Goal: Information Seeking & Learning: Find specific fact

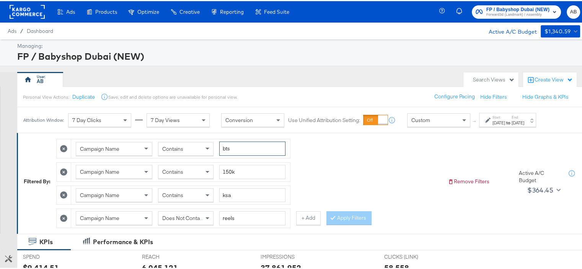
click at [234, 148] on input "bts" at bounding box center [252, 147] width 66 height 14
type input "holiday"
click at [230, 171] on input "150k" at bounding box center [252, 171] width 66 height 14
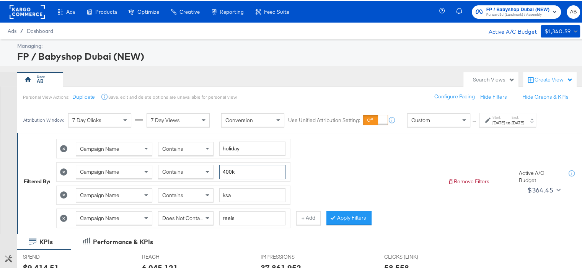
type input "400k"
click at [234, 195] on input "ksa" at bounding box center [252, 194] width 66 height 14
click at [239, 214] on input "reels" at bounding box center [252, 217] width 66 height 14
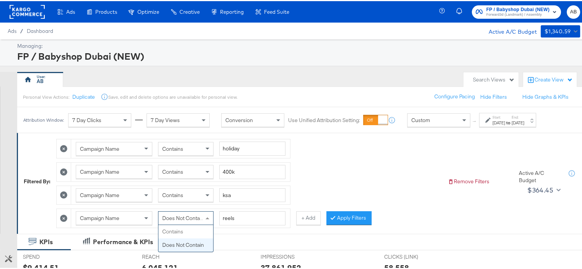
click at [190, 215] on span "Does Not Contain" at bounding box center [183, 216] width 42 height 7
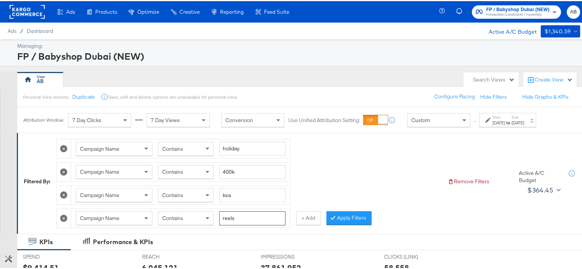
click at [245, 217] on input "reels" at bounding box center [252, 217] width 66 height 14
click at [360, 217] on button "Apply Filters" at bounding box center [348, 217] width 45 height 14
click at [524, 121] on div "[DATE]" at bounding box center [517, 122] width 13 height 6
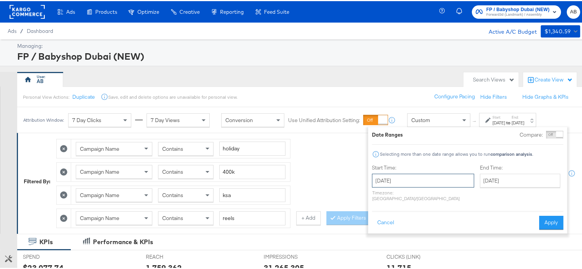
click at [429, 177] on input "[DATE]" at bounding box center [423, 180] width 102 height 14
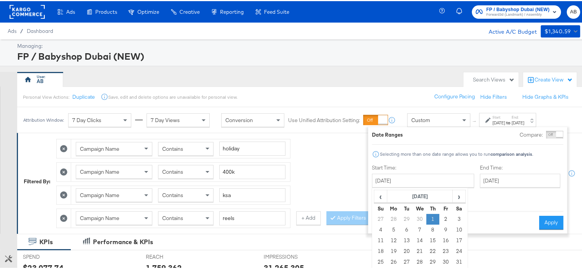
click at [431, 219] on td "1" at bounding box center [432, 218] width 13 height 11
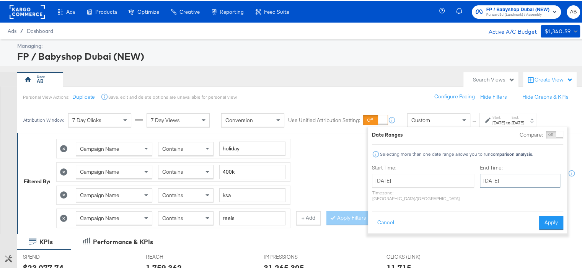
click at [494, 182] on input "[DATE]" at bounding box center [520, 180] width 80 height 14
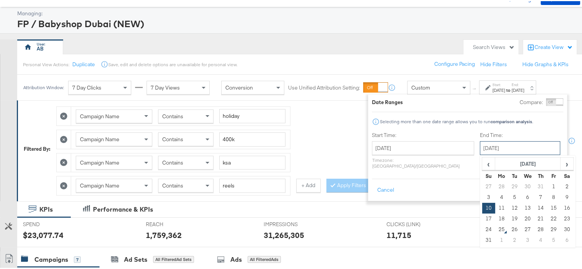
scroll to position [77, 0]
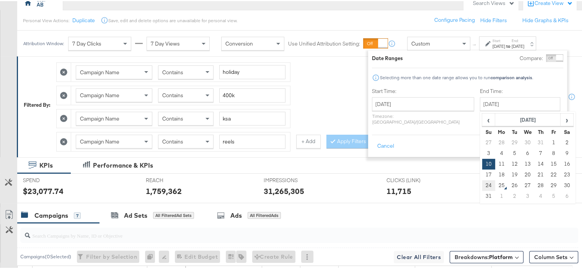
click at [482, 182] on td "24" at bounding box center [488, 184] width 13 height 11
type input "[DATE]"
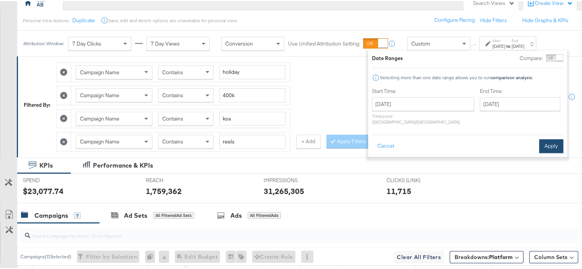
click at [549, 138] on button "Apply" at bounding box center [551, 145] width 24 height 14
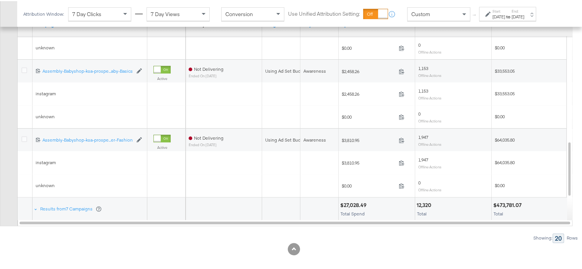
scroll to position [333, 0]
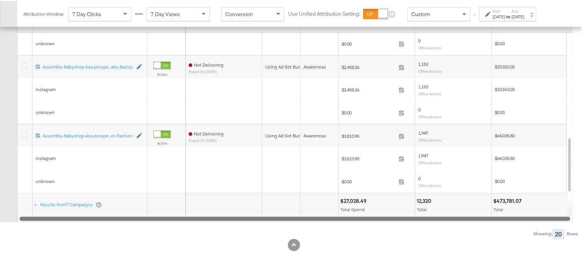
drag, startPoint x: 356, startPoint y: 214, endPoint x: 351, endPoint y: 215, distance: 5.0
click at [351, 215] on div at bounding box center [295, 217] width 550 height 7
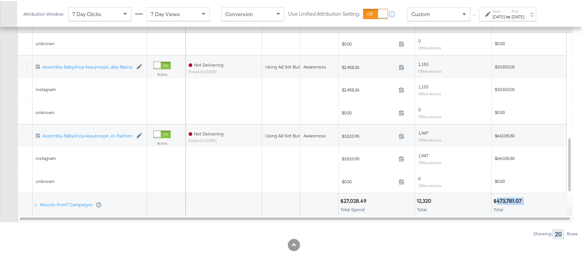
drag, startPoint x: 524, startPoint y: 196, endPoint x: 497, endPoint y: 197, distance: 27.2
click at [497, 197] on div "$473,781.07" at bounding box center [529, 199] width 73 height 7
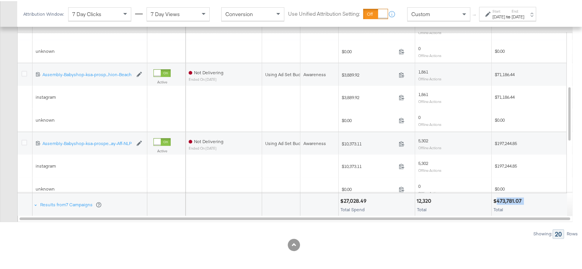
copy div "473,781.07"
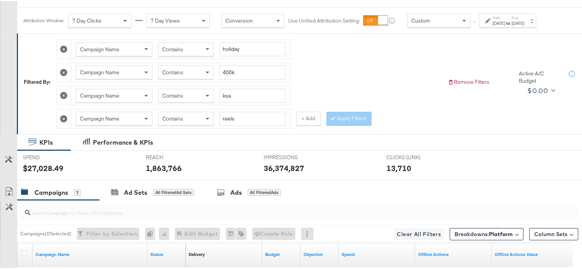
scroll to position [65, 0]
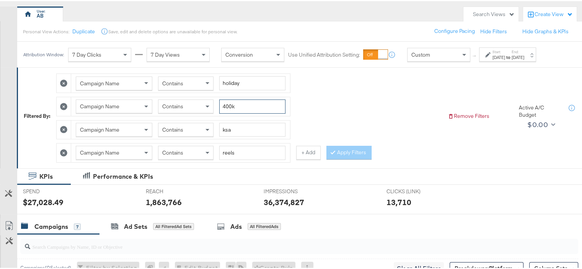
click at [228, 103] on input "400k" at bounding box center [252, 105] width 66 height 14
type input "450k"
click at [230, 127] on input "ksa" at bounding box center [252, 129] width 66 height 14
click at [229, 127] on input "ksa" at bounding box center [252, 129] width 66 height 14
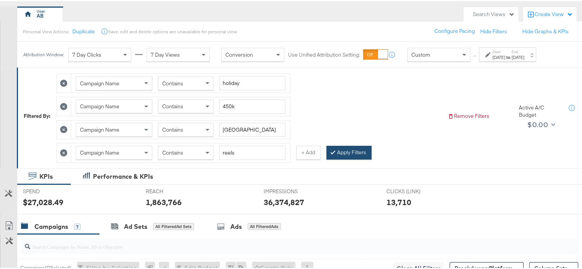
click at [353, 153] on button "Apply Filters" at bounding box center [348, 152] width 45 height 14
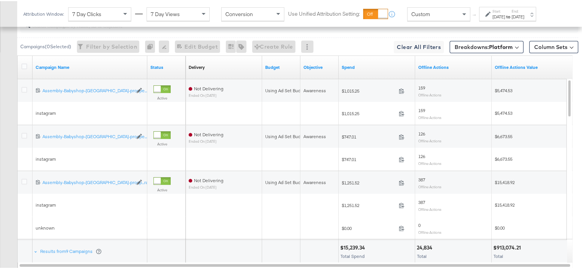
scroll to position [333, 0]
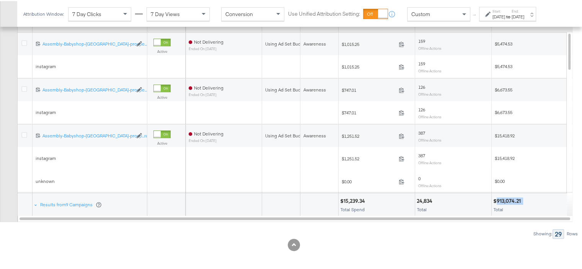
drag, startPoint x: 523, startPoint y: 198, endPoint x: 497, endPoint y: 199, distance: 26.0
click at [497, 199] on div "$913,074.21" at bounding box center [529, 199] width 73 height 7
copy div "913,074.21"
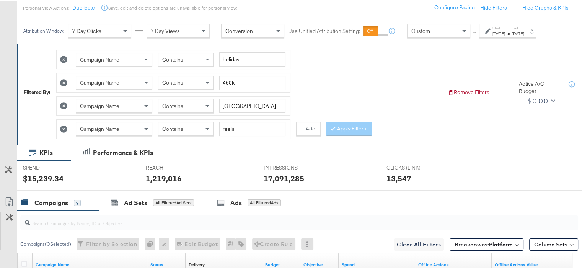
scroll to position [27, 0]
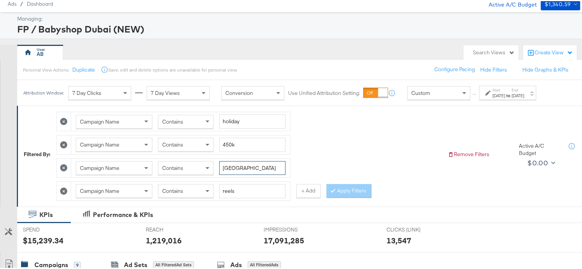
click at [229, 165] on input "[GEOGRAPHIC_DATA]" at bounding box center [252, 167] width 66 height 14
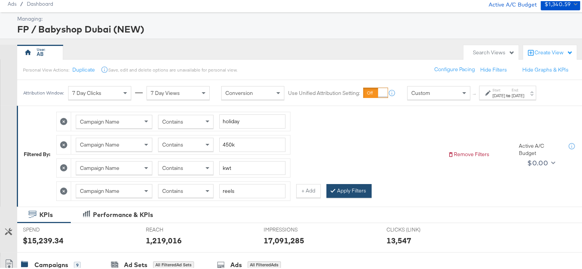
click at [336, 186] on button "Apply Filters" at bounding box center [348, 190] width 45 height 14
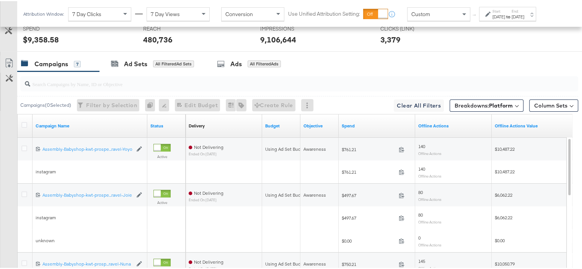
scroll to position [333, 0]
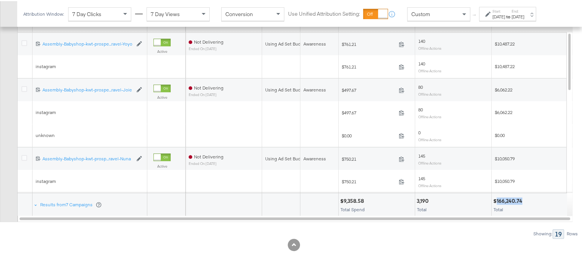
drag, startPoint x: 522, startPoint y: 196, endPoint x: 497, endPoint y: 198, distance: 25.0
click at [497, 198] on div "$166,240.74" at bounding box center [508, 199] width 31 height 7
copy div "166,240.74"
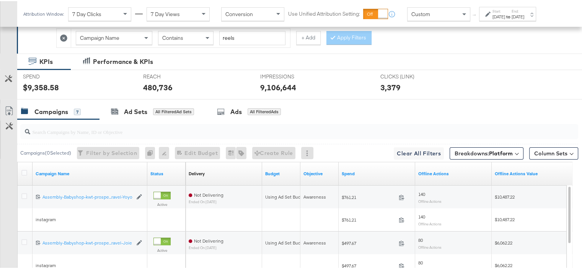
scroll to position [27, 0]
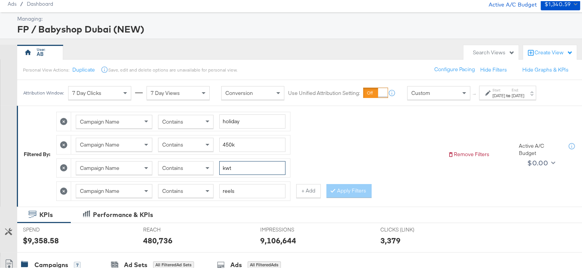
click at [228, 168] on input "kwt" at bounding box center [252, 167] width 66 height 14
click at [350, 185] on button "Apply Filters" at bounding box center [348, 190] width 45 height 14
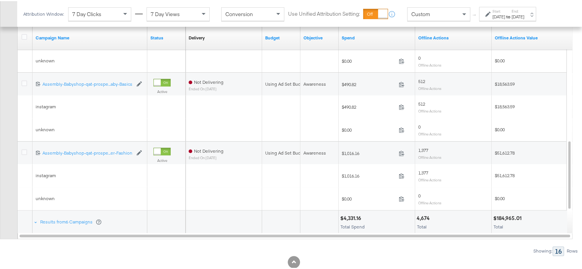
scroll to position [333, 0]
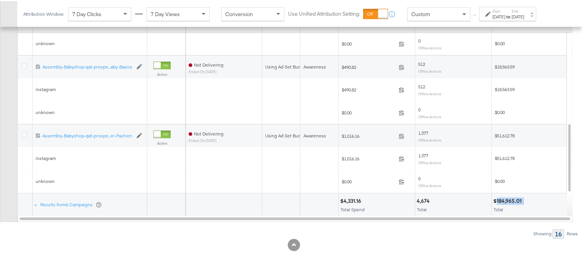
drag, startPoint x: 524, startPoint y: 197, endPoint x: 531, endPoint y: 200, distance: 7.4
click at [496, 197] on div "$184,965.01" at bounding box center [529, 199] width 73 height 7
copy div "184,965.01"
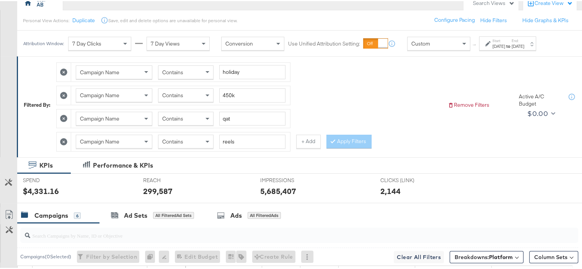
scroll to position [38, 0]
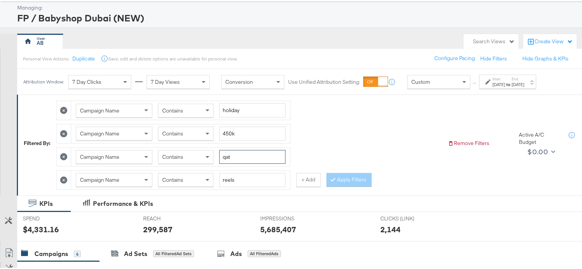
click at [231, 154] on input "qat" at bounding box center [252, 156] width 66 height 14
type input "om"
click at [348, 175] on button "Apply Filters" at bounding box center [348, 179] width 45 height 14
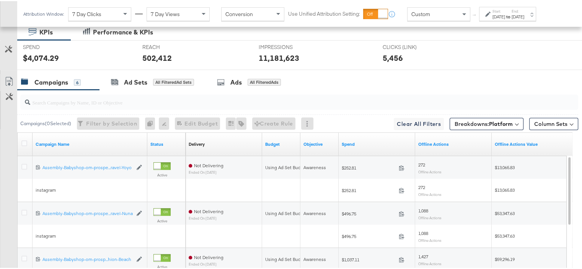
scroll to position [333, 0]
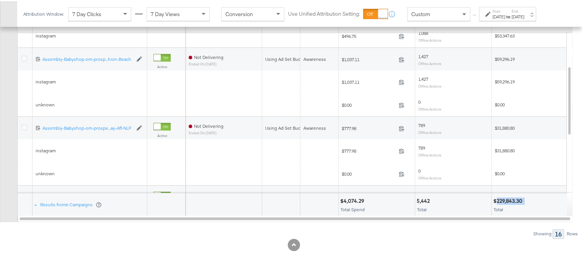
drag, startPoint x: 526, startPoint y: 198, endPoint x: 496, endPoint y: 199, distance: 30.2
click at [496, 199] on div "$229,843.30" at bounding box center [529, 199] width 73 height 7
copy div "229,843.30"
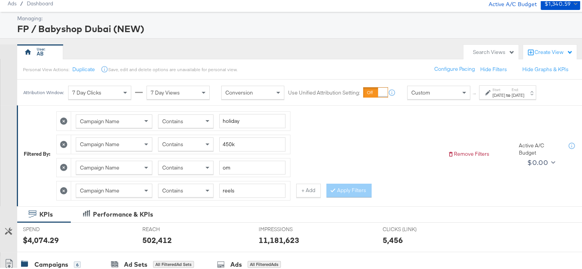
scroll to position [0, 0]
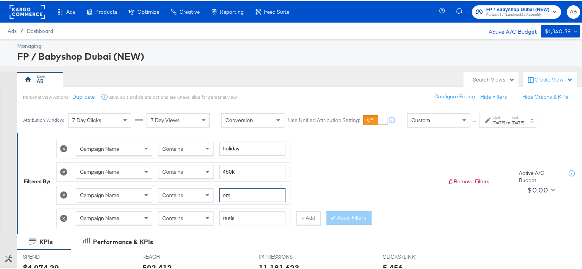
click at [232, 194] on input "om" at bounding box center [252, 194] width 66 height 14
type input "bah"
click at [357, 216] on button "Apply Filters" at bounding box center [348, 217] width 45 height 14
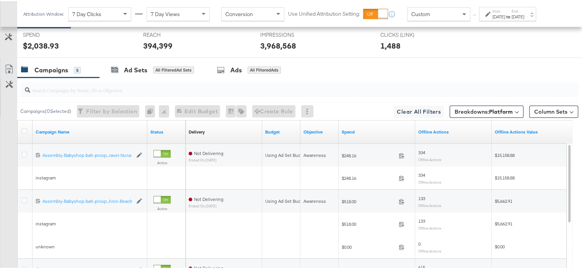
scroll to position [333, 0]
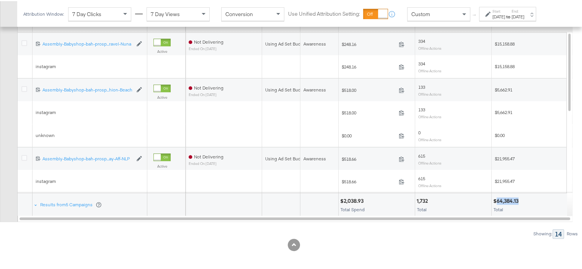
drag, startPoint x: 518, startPoint y: 197, endPoint x: 498, endPoint y: 199, distance: 20.7
click at [498, 199] on div "$64,384.13" at bounding box center [507, 199] width 28 height 7
copy div "64,384.13"
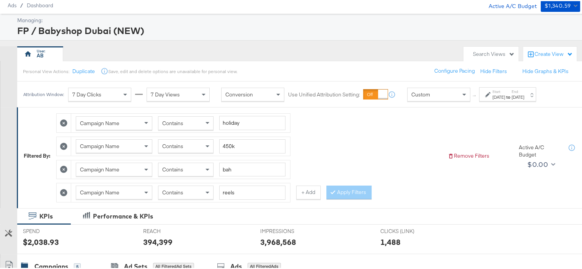
scroll to position [0, 0]
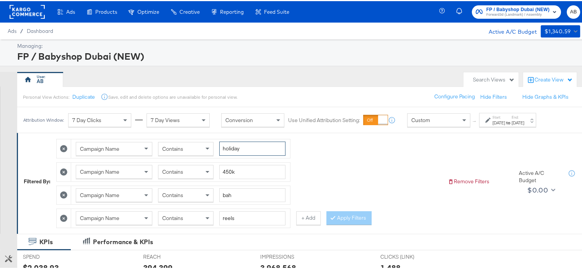
click at [231, 145] on input "holiday" at bounding box center [252, 147] width 66 height 14
type input "BTS"
click at [225, 169] on input "450k" at bounding box center [252, 171] width 66 height 14
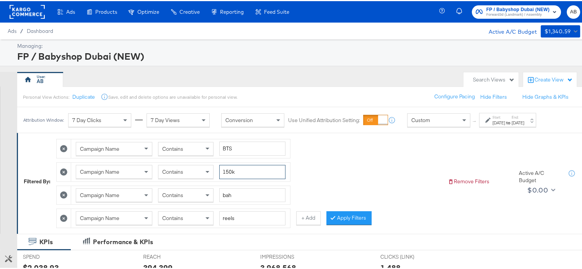
type input "150k"
click at [221, 192] on input "bah" at bounding box center [252, 194] width 66 height 14
click at [228, 192] on input "KSA" at bounding box center [252, 194] width 66 height 14
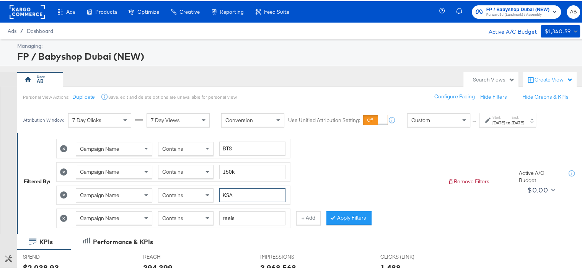
click at [228, 192] on input "KSA" at bounding box center [252, 194] width 66 height 14
type input "ksa"
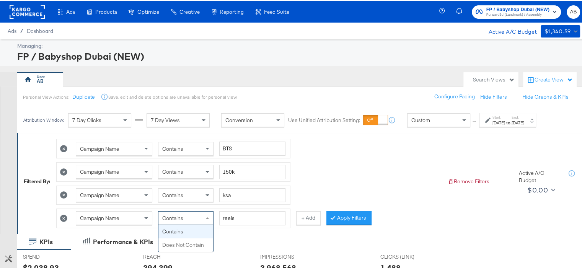
click at [181, 214] on span "Contains" at bounding box center [172, 216] width 21 height 7
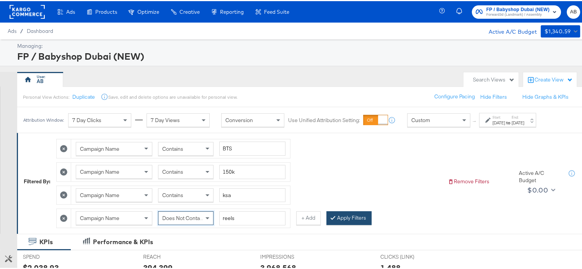
click at [347, 215] on button "Apply Filters" at bounding box center [348, 217] width 45 height 14
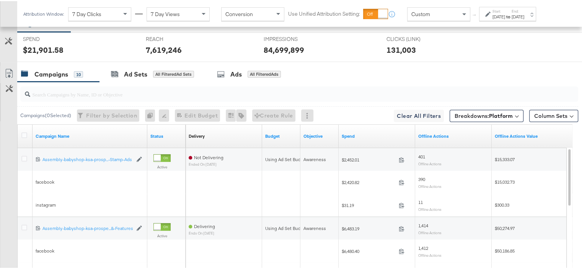
scroll to position [306, 0]
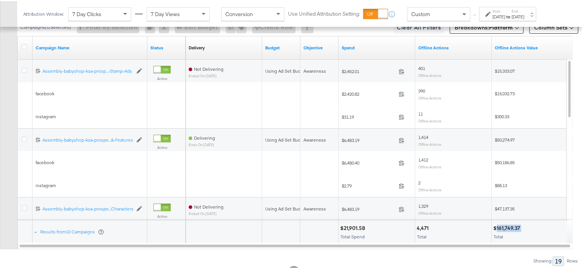
drag, startPoint x: 521, startPoint y: 226, endPoint x: 497, endPoint y: 227, distance: 24.1
click at [497, 227] on div "$161,749.37" at bounding box center [507, 226] width 29 height 7
copy div "161,749.37"
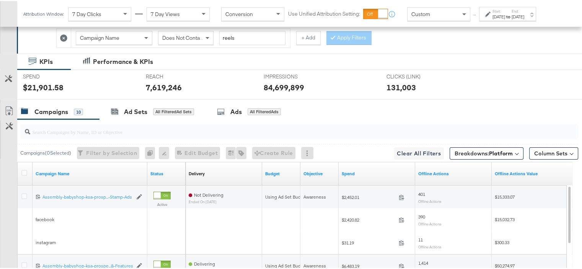
scroll to position [65, 0]
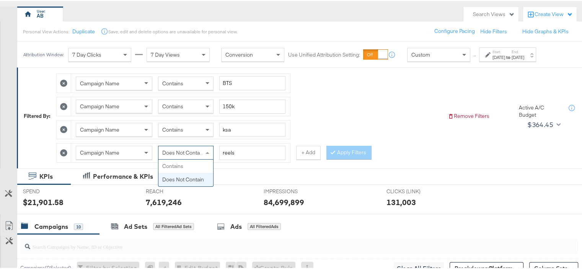
click at [188, 153] on span "Does Not Contain" at bounding box center [183, 151] width 42 height 7
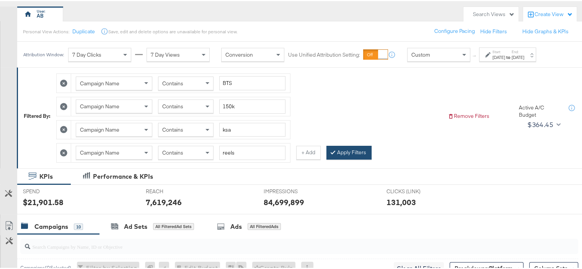
click at [361, 151] on button "Apply Filters" at bounding box center [348, 152] width 45 height 14
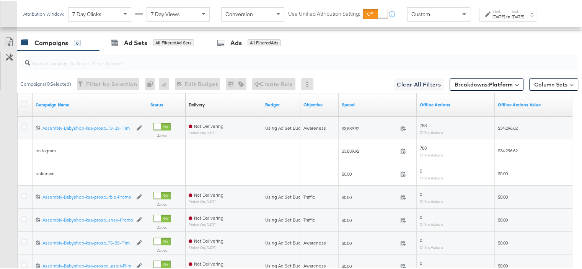
scroll to position [333, 0]
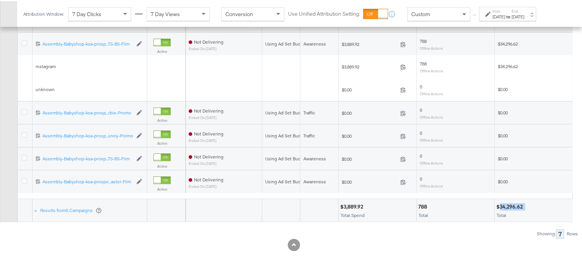
drag, startPoint x: 528, startPoint y: 202, endPoint x: 501, endPoint y: 203, distance: 27.6
click at [501, 203] on div "$34,296.62" at bounding box center [533, 205] width 75 height 7
copy div "34,296.62"
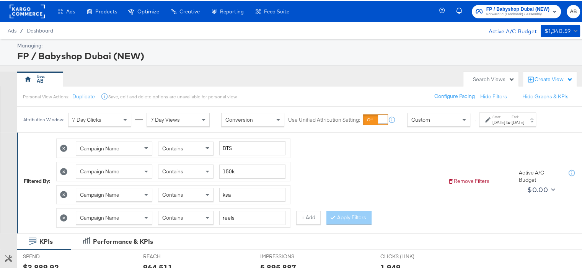
scroll to position [0, 0]
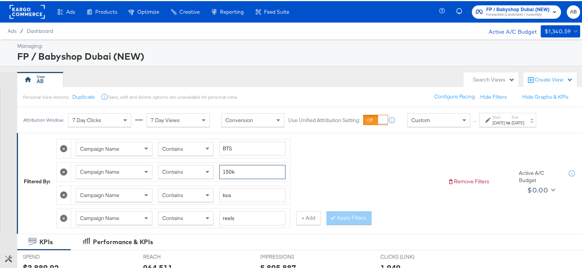
click at [228, 169] on input "150k" at bounding box center [252, 171] width 66 height 14
type input "5"
type input "50k"
click at [233, 192] on input "ksa" at bounding box center [252, 194] width 66 height 14
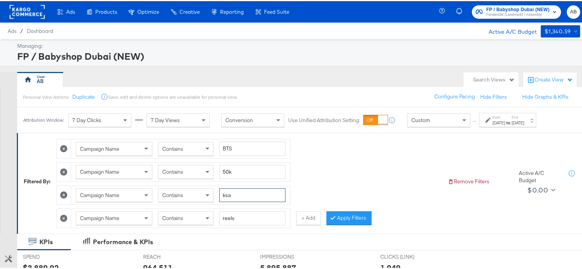
click at [233, 192] on input "ksa" at bounding box center [252, 194] width 66 height 14
type input "[GEOGRAPHIC_DATA]"
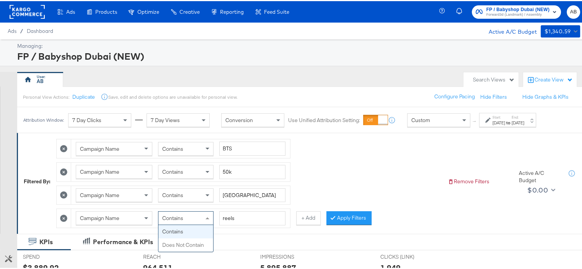
click at [192, 220] on div "Contains" at bounding box center [185, 216] width 55 height 13
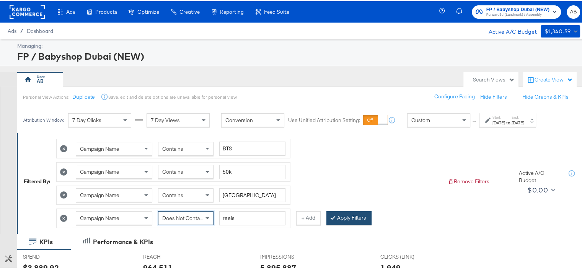
click at [340, 215] on button "Apply Filters" at bounding box center [348, 217] width 45 height 14
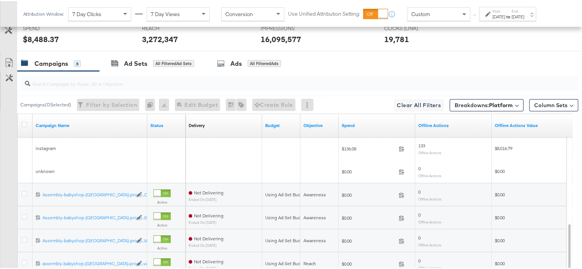
scroll to position [333, 0]
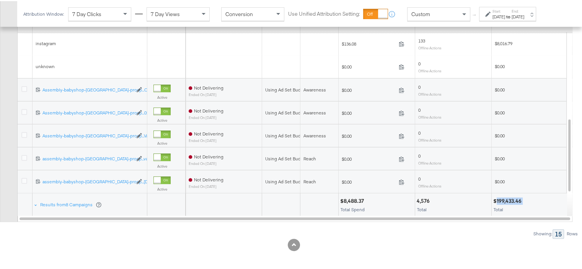
drag, startPoint x: 522, startPoint y: 199, endPoint x: 496, endPoint y: 197, distance: 25.7
click at [496, 197] on div "$199,433.46" at bounding box center [508, 199] width 31 height 7
copy div "199,433.46"
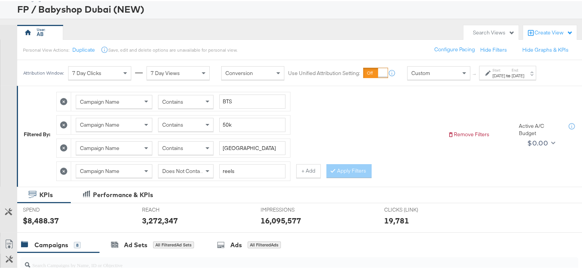
scroll to position [0, 0]
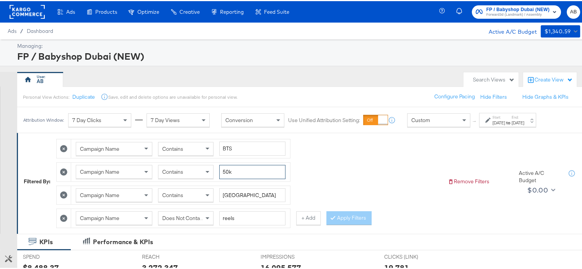
click at [234, 172] on input "50k" at bounding box center [252, 171] width 66 height 14
click at [233, 171] on input "50k" at bounding box center [252, 171] width 66 height 14
type input "100k"
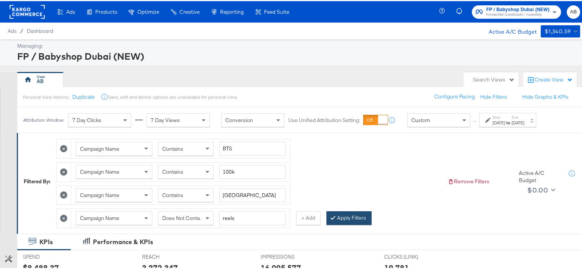
click at [365, 216] on button "Apply Filters" at bounding box center [348, 217] width 45 height 14
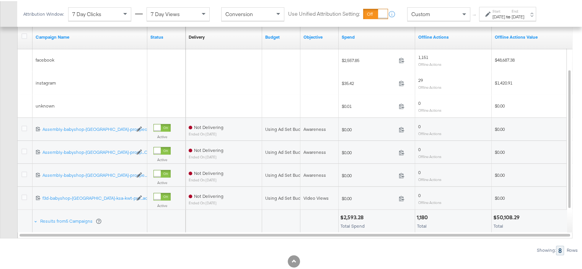
scroll to position [333, 0]
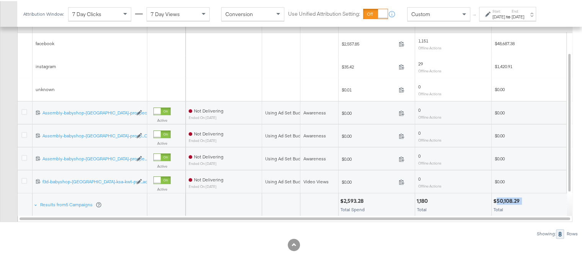
drag, startPoint x: 524, startPoint y: 197, endPoint x: 496, endPoint y: 198, distance: 28.3
click at [496, 198] on div "$50,108.29" at bounding box center [529, 199] width 73 height 7
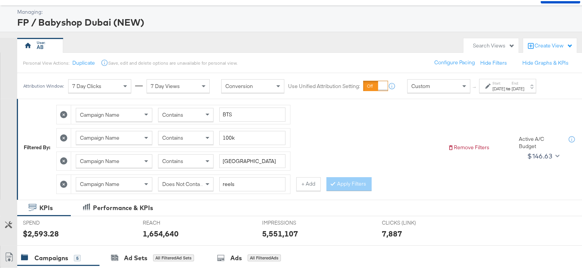
scroll to position [0, 0]
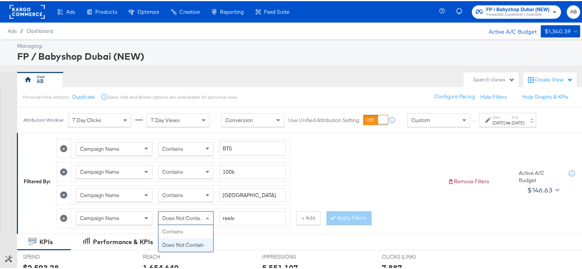
click at [195, 214] on span "Does Not Contain" at bounding box center [183, 216] width 42 height 7
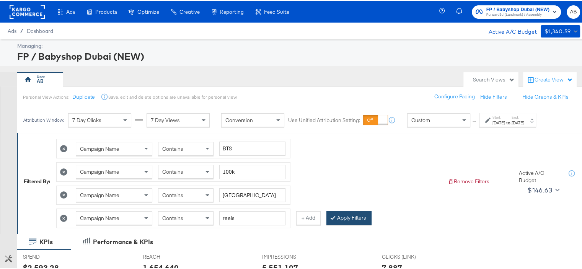
click at [357, 215] on button "Apply Filters" at bounding box center [348, 217] width 45 height 14
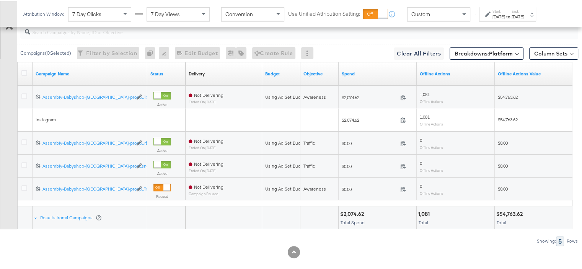
scroll to position [287, 0]
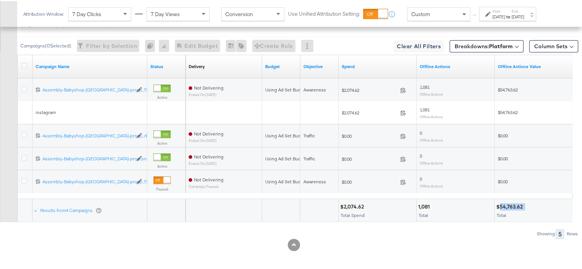
drag, startPoint x: 525, startPoint y: 205, endPoint x: 499, endPoint y: 203, distance: 26.1
click at [499, 203] on div "$54,763.62" at bounding box center [533, 205] width 75 height 7
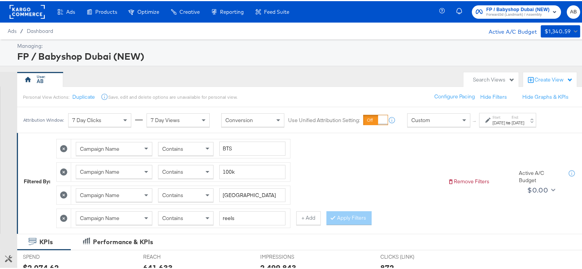
scroll to position [0, 0]
click at [234, 190] on input "[GEOGRAPHIC_DATA]" at bounding box center [252, 194] width 66 height 14
click at [176, 214] on span "Contains" at bounding box center [172, 216] width 21 height 7
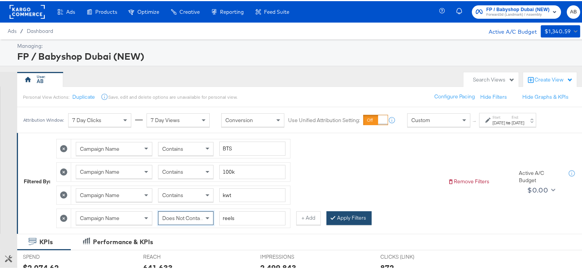
click at [347, 217] on button "Apply Filters" at bounding box center [348, 217] width 45 height 14
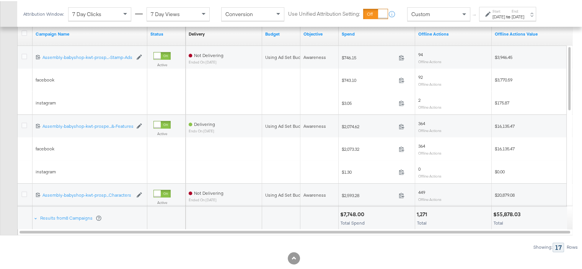
scroll to position [333, 0]
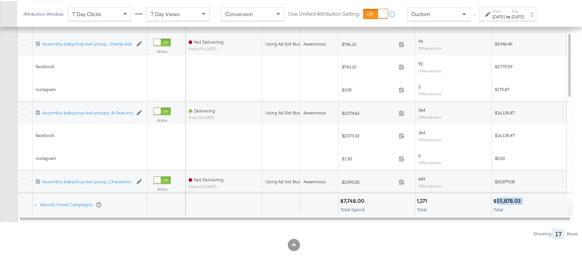
drag, startPoint x: 524, startPoint y: 196, endPoint x: 497, endPoint y: 199, distance: 27.7
click at [497, 199] on div "$55,878.03" at bounding box center [529, 199] width 73 height 7
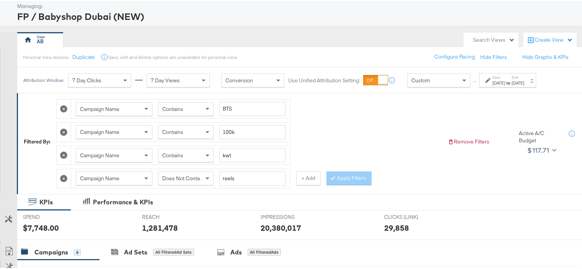
scroll to position [0, 0]
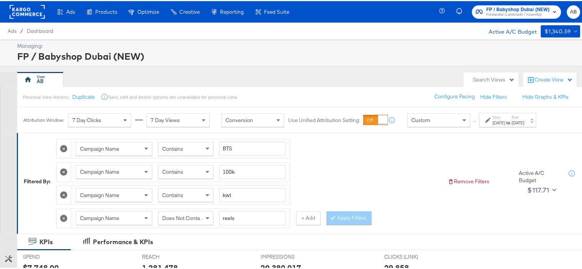
click at [181, 217] on span "Does Not Contain" at bounding box center [183, 216] width 42 height 7
drag, startPoint x: 359, startPoint y: 212, endPoint x: 374, endPoint y: 212, distance: 15.3
click at [359, 212] on button "Apply Filters" at bounding box center [348, 217] width 45 height 14
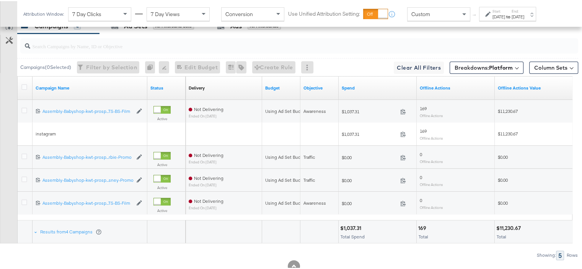
scroll to position [287, 0]
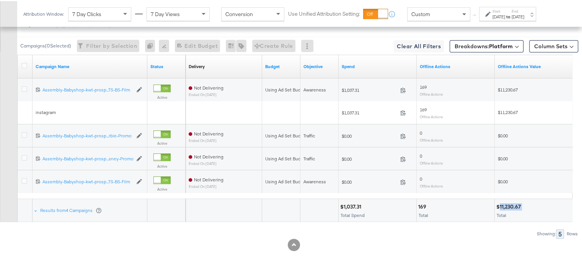
drag, startPoint x: 523, startPoint y: 204, endPoint x: 499, endPoint y: 202, distance: 23.8
click at [499, 202] on div "$11,230.67" at bounding box center [509, 205] width 27 height 7
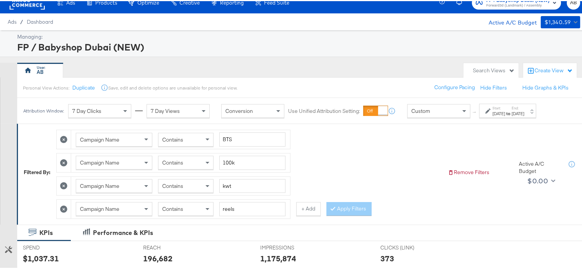
scroll to position [0, 0]
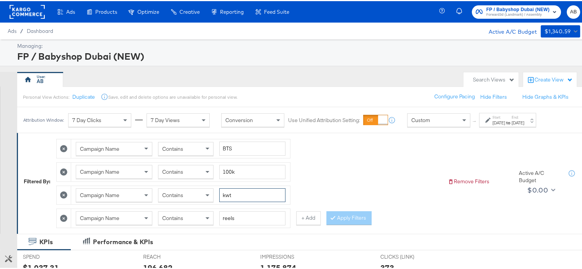
click at [230, 192] on input "kwt" at bounding box center [252, 194] width 66 height 14
click at [184, 213] on div "Contains" at bounding box center [185, 216] width 55 height 13
click at [339, 217] on button "Apply Filters" at bounding box center [348, 217] width 45 height 14
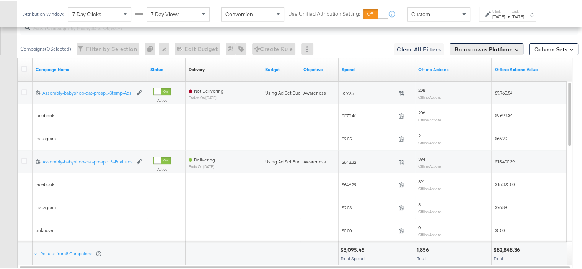
scroll to position [333, 0]
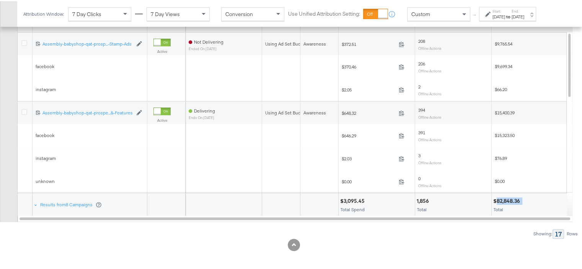
drag, startPoint x: 524, startPoint y: 197, endPoint x: 497, endPoint y: 199, distance: 26.8
click at [497, 199] on div "$82,848.36" at bounding box center [529, 199] width 73 height 7
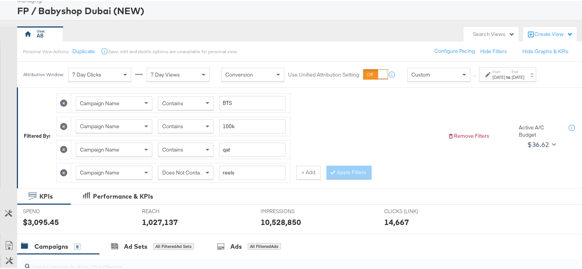
scroll to position [0, 0]
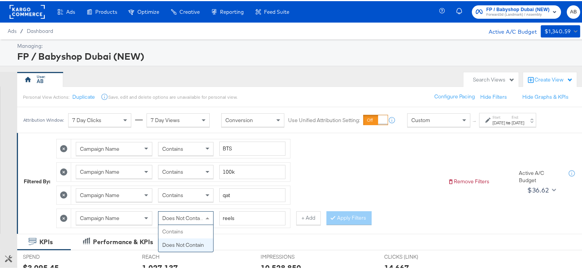
click at [173, 221] on div "Does Not Contain" at bounding box center [185, 216] width 55 height 13
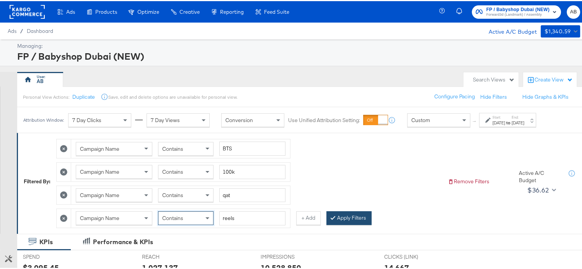
click at [351, 214] on button "Apply Filters" at bounding box center [348, 217] width 45 height 14
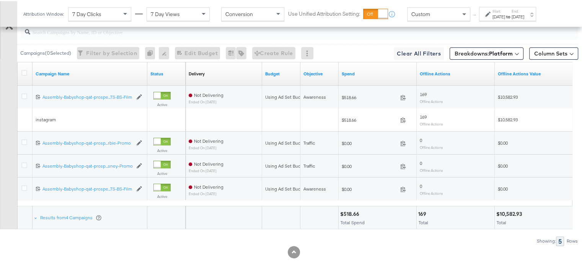
scroll to position [287, 0]
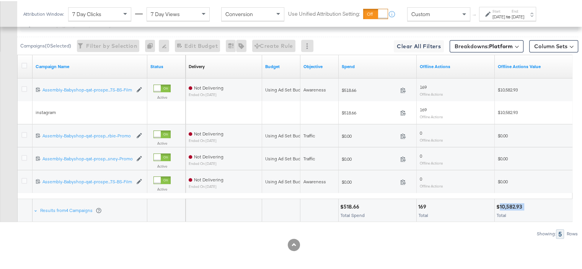
drag, startPoint x: 524, startPoint y: 204, endPoint x: 500, endPoint y: 207, distance: 25.0
click at [500, 207] on div "$10,582.93" at bounding box center [533, 205] width 75 height 7
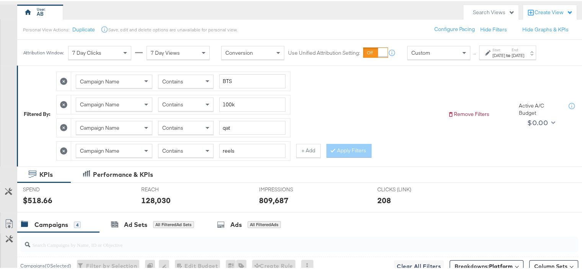
scroll to position [20, 0]
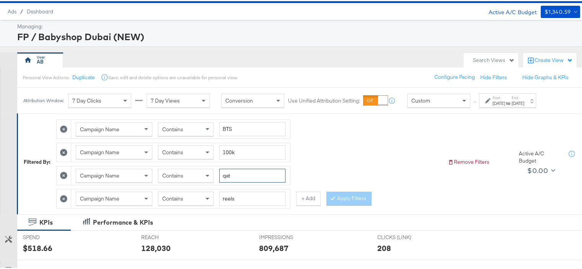
click at [238, 174] on input "qat" at bounding box center [252, 175] width 66 height 14
type input "om"
click at [189, 194] on div "Contains" at bounding box center [185, 197] width 55 height 13
click at [352, 198] on button "Apply Filters" at bounding box center [348, 197] width 45 height 14
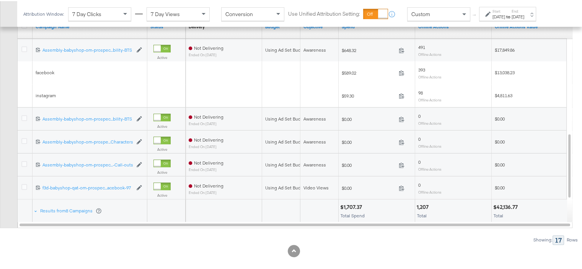
scroll to position [333, 0]
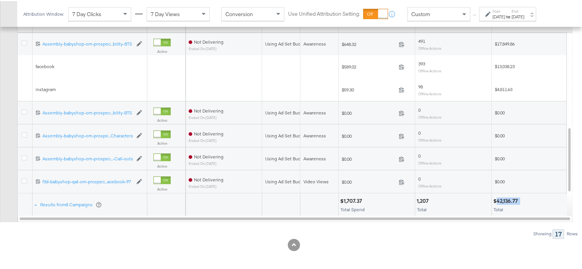
drag, startPoint x: 522, startPoint y: 197, endPoint x: 496, endPoint y: 199, distance: 26.1
click at [496, 199] on div "$42,136.77" at bounding box center [529, 199] width 73 height 7
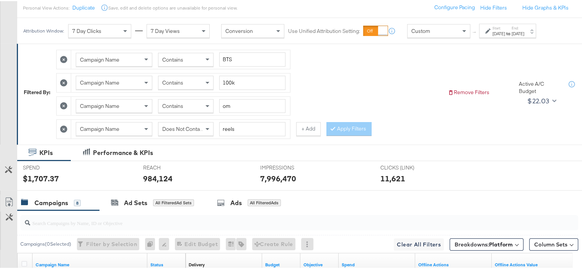
scroll to position [27, 0]
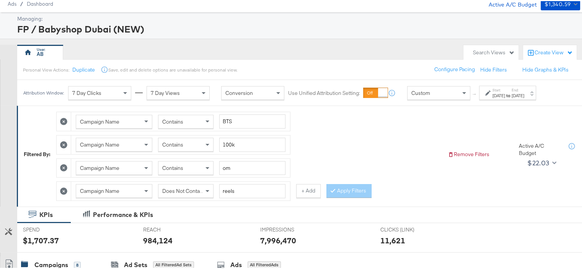
click at [183, 184] on div "Does Not Contain" at bounding box center [185, 189] width 55 height 13
click at [359, 191] on button "Apply Filters" at bounding box center [348, 190] width 45 height 14
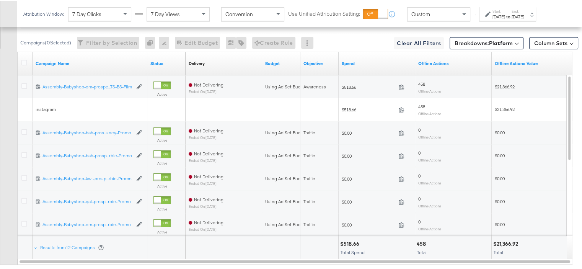
scroll to position [333, 0]
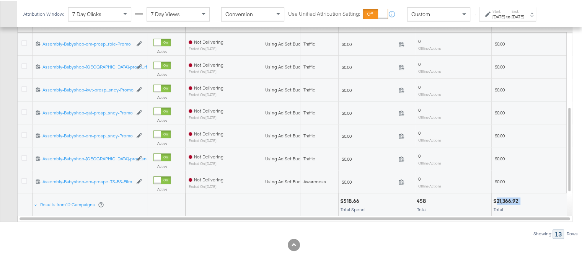
drag, startPoint x: 521, startPoint y: 199, endPoint x: 496, endPoint y: 199, distance: 24.9
click at [496, 199] on div "$21,366.92" at bounding box center [529, 199] width 73 height 7
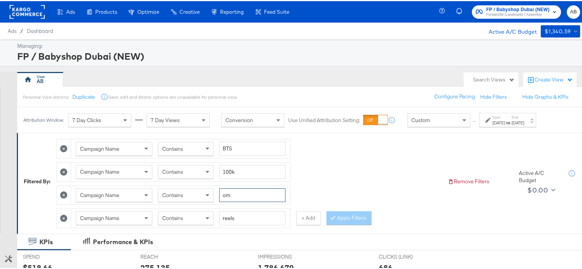
click at [234, 194] on input "om" at bounding box center [252, 194] width 66 height 14
type input "bah"
click at [197, 215] on div "Contains" at bounding box center [185, 216] width 55 height 13
click at [342, 212] on button "Apply Filters" at bounding box center [348, 217] width 45 height 14
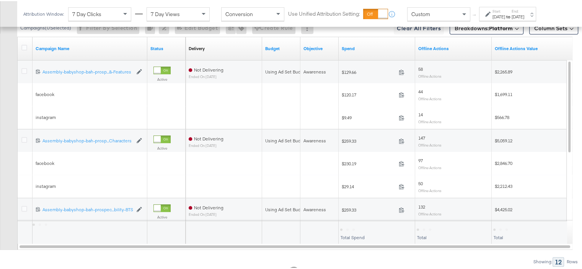
scroll to position [333, 0]
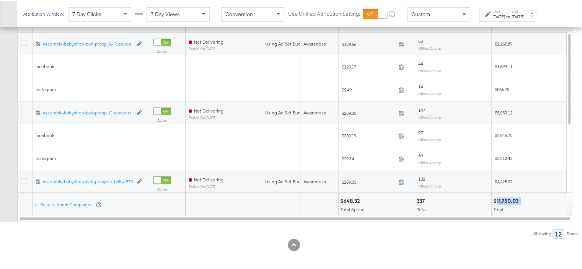
drag, startPoint x: 521, startPoint y: 197, endPoint x: 497, endPoint y: 199, distance: 24.1
click at [497, 199] on div "$11,750.03" at bounding box center [529, 199] width 73 height 7
copy div "11,750.03"
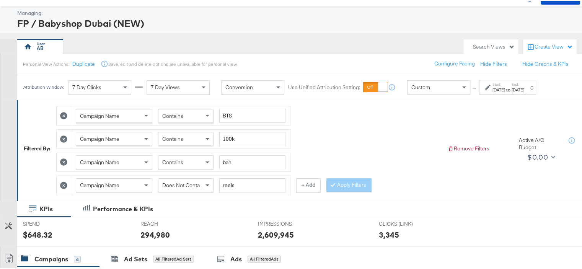
scroll to position [0, 0]
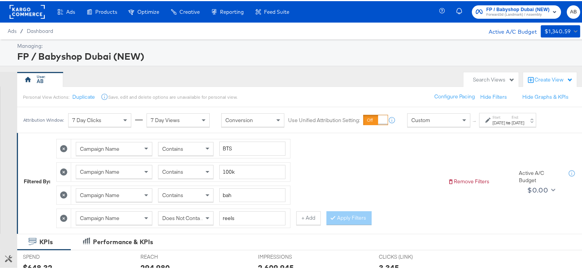
click at [178, 215] on span "Does Not Contain" at bounding box center [183, 216] width 42 height 7
click at [360, 221] on button "Apply Filters" at bounding box center [348, 217] width 45 height 14
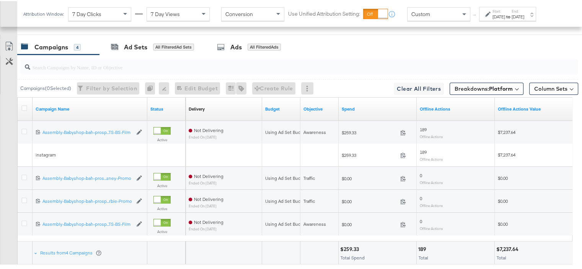
scroll to position [287, 0]
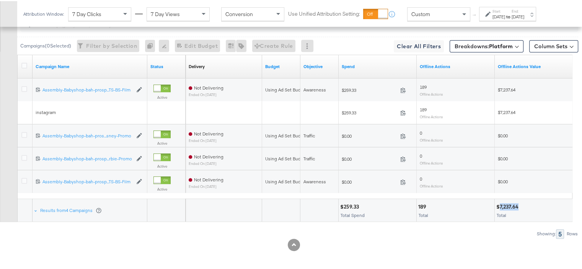
drag, startPoint x: 518, startPoint y: 204, endPoint x: 500, endPoint y: 206, distance: 17.3
click at [500, 206] on div "$7,237.64" at bounding box center [508, 205] width 24 height 7
copy div "7,237.64"
